Goal: Information Seeking & Learning: Find specific fact

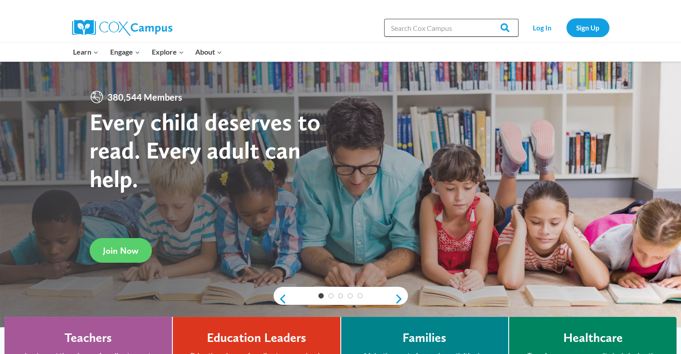
click at [392, 29] on input "Search in [URL][DOMAIN_NAME]" at bounding box center [451, 28] width 134 height 18
click at [392, 19] on input "Search in [URL][DOMAIN_NAME]" at bounding box center [451, 28] width 134 height 18
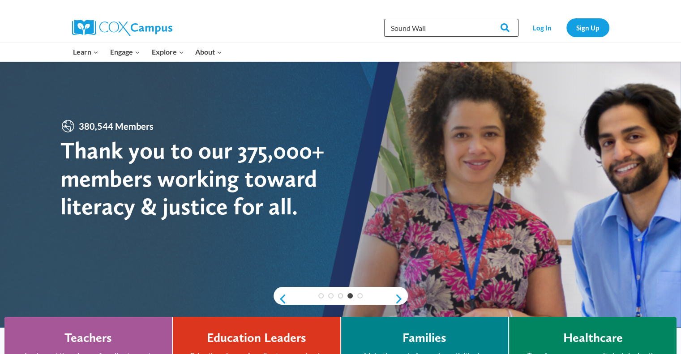
type input "Sound Wall"
click at [484, 19] on input "Search" at bounding box center [501, 28] width 35 height 18
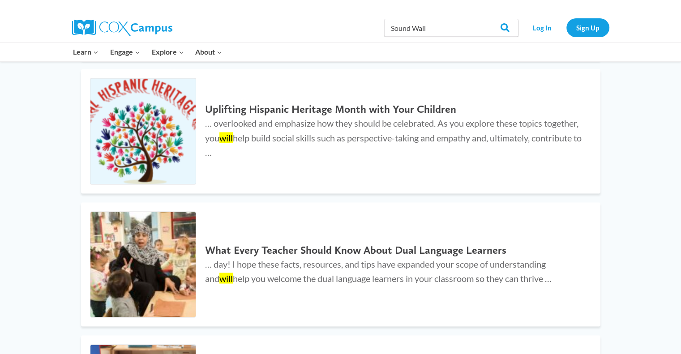
scroll to position [1573, 0]
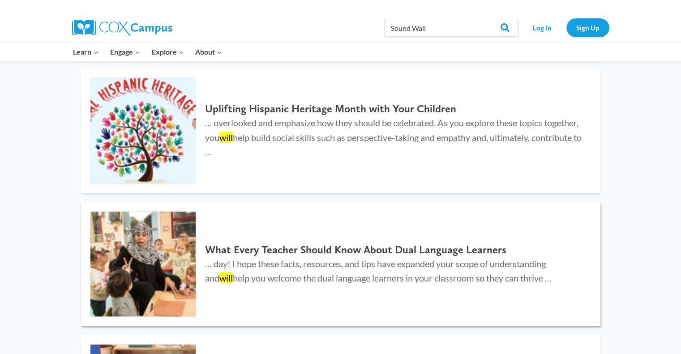
click at [372, 290] on link "What Every Teacher Should Know About Dual Language Learners … day! I hope these…" at bounding box center [340, 264] width 519 height 124
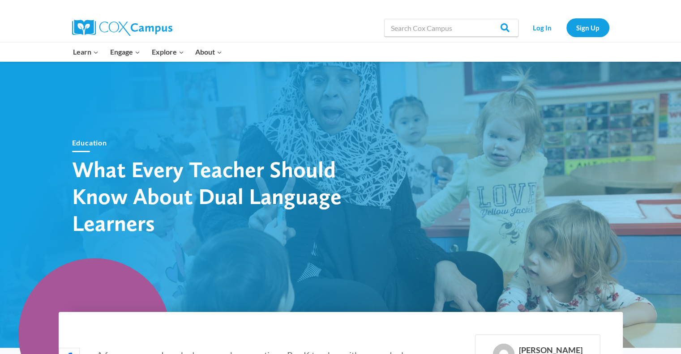
scroll to position [310, 0]
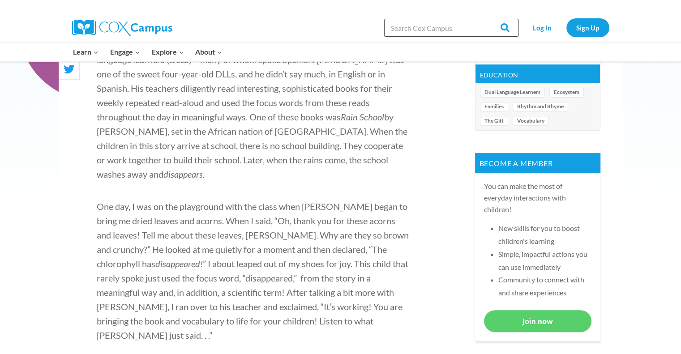
click at [415, 31] on input "Search in [URL][DOMAIN_NAME]" at bounding box center [451, 28] width 134 height 18
click at [420, 30] on input "Search in [URL][DOMAIN_NAME]" at bounding box center [451, 28] width 134 height 18
click at [407, 29] on input "Search in [URL][DOMAIN_NAME]" at bounding box center [451, 28] width 134 height 18
type input "Sound Wall poster"
click at [484, 19] on input "Search" at bounding box center [501, 28] width 35 height 18
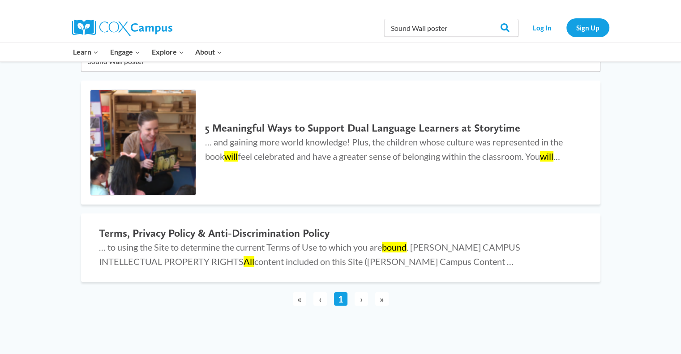
scroll to position [69, 0]
